Goal: Task Accomplishment & Management: Manage account settings

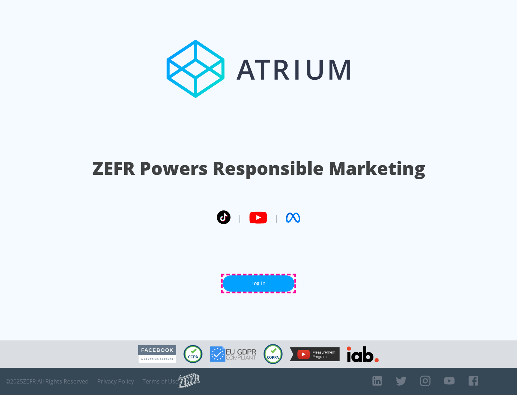
click at [258, 283] on link "Log In" at bounding box center [258, 283] width 72 height 16
